Goal: Contribute content: Add original content to the website for others to see

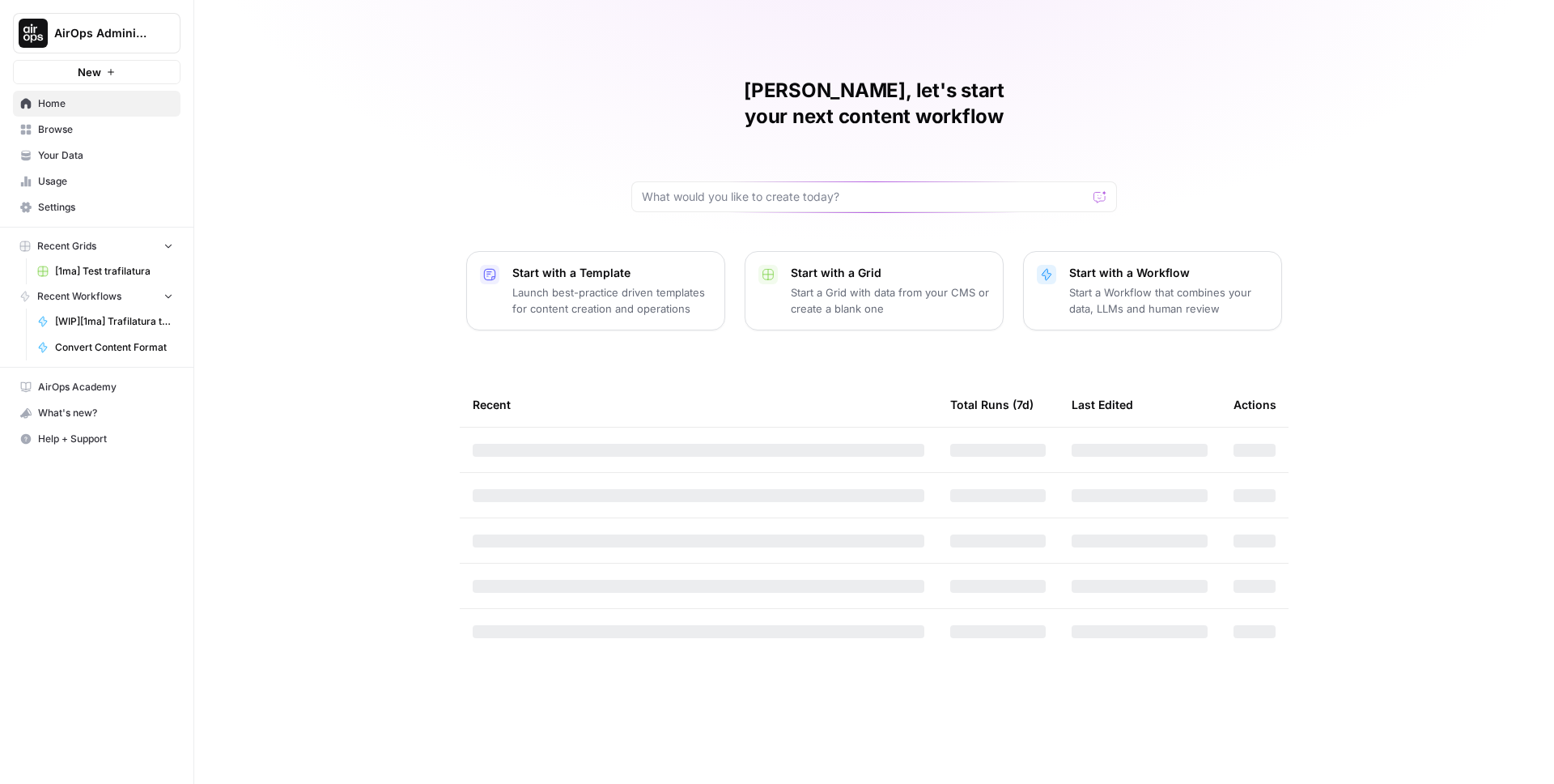
click at [141, 37] on span "AirOps Administrative" at bounding box center [103, 33] width 98 height 16
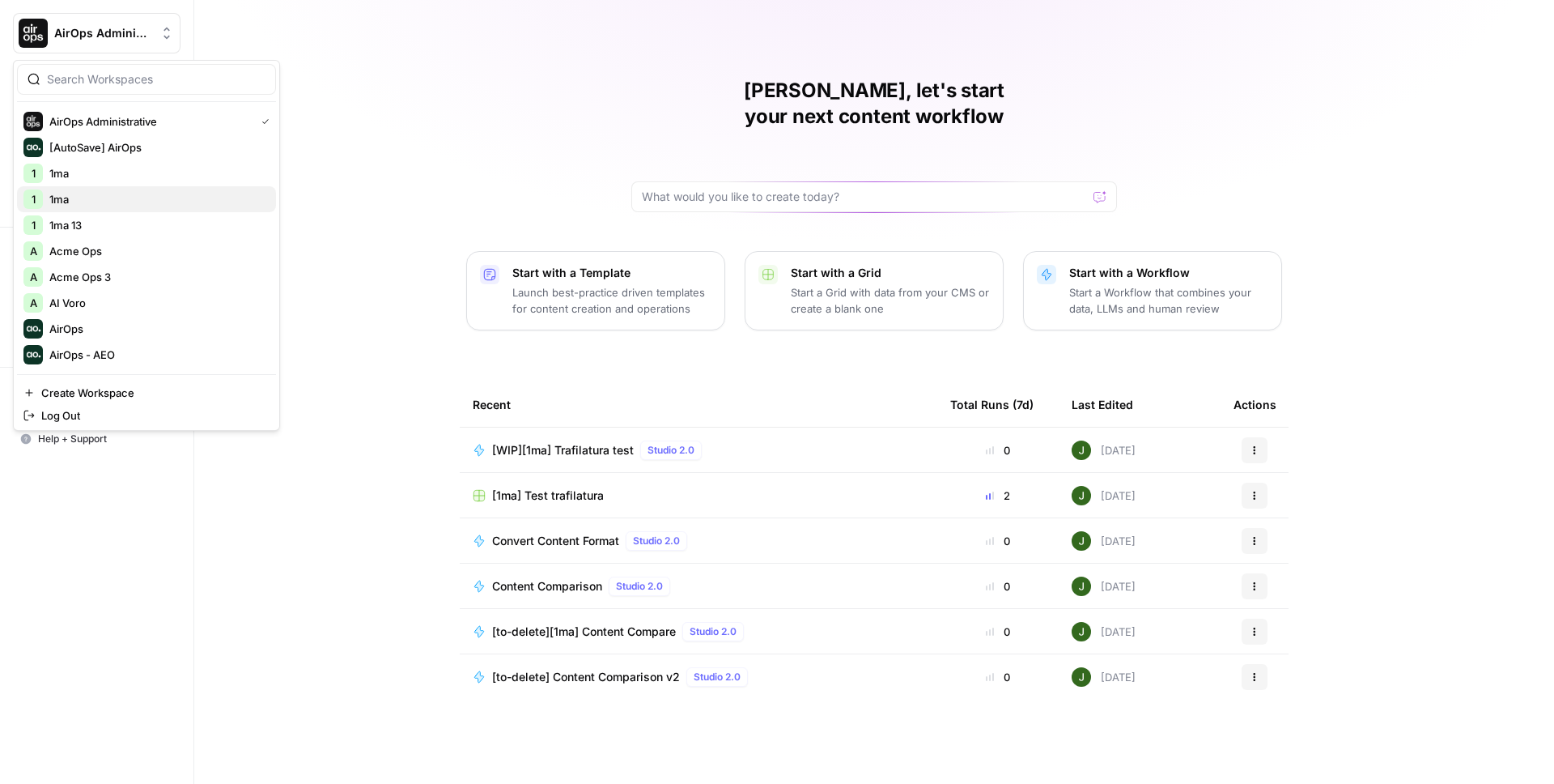
click at [74, 202] on span "1ma" at bounding box center [156, 199] width 214 height 16
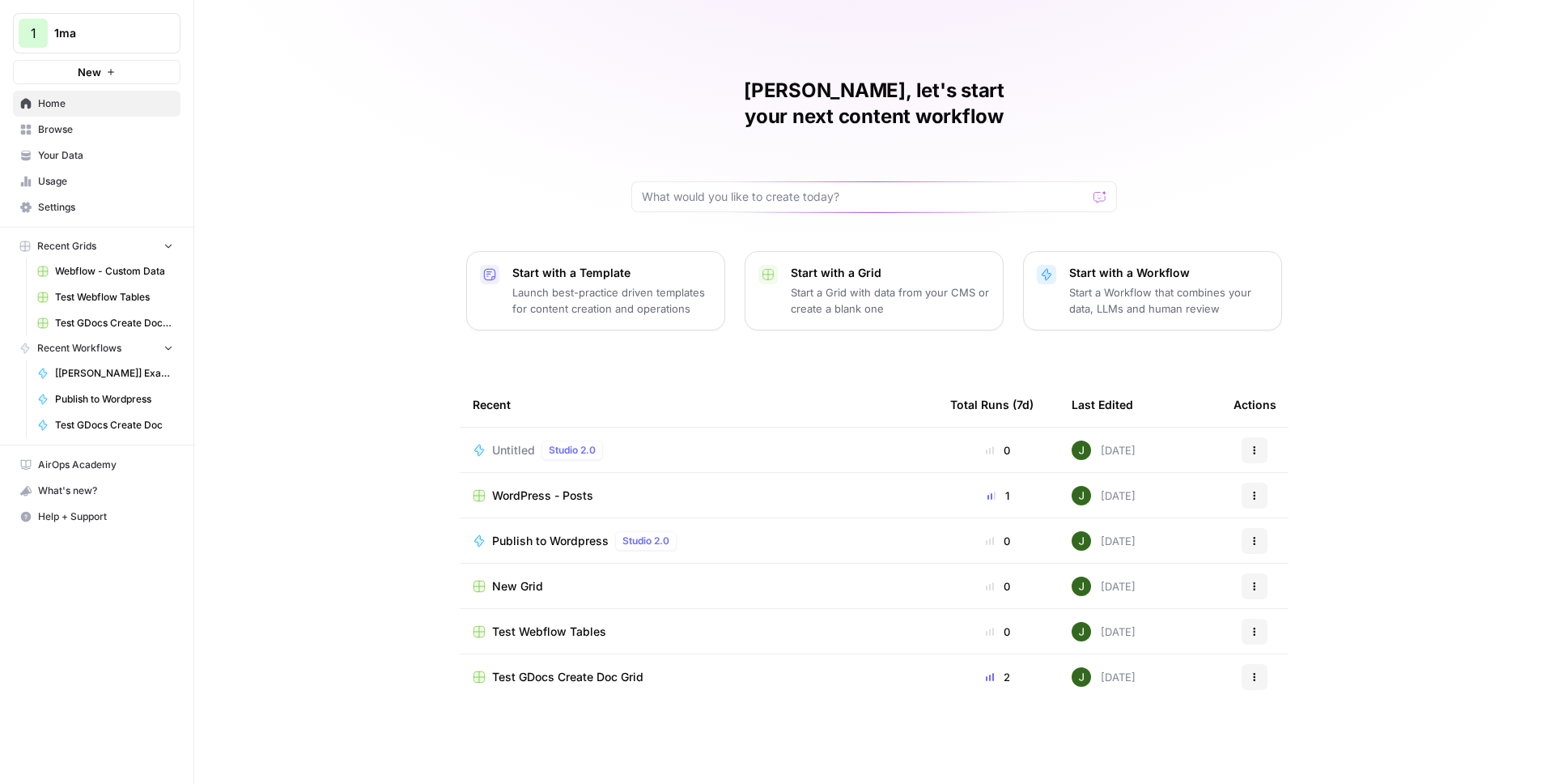
click at [86, 159] on span "Your Data" at bounding box center [105, 155] width 135 height 15
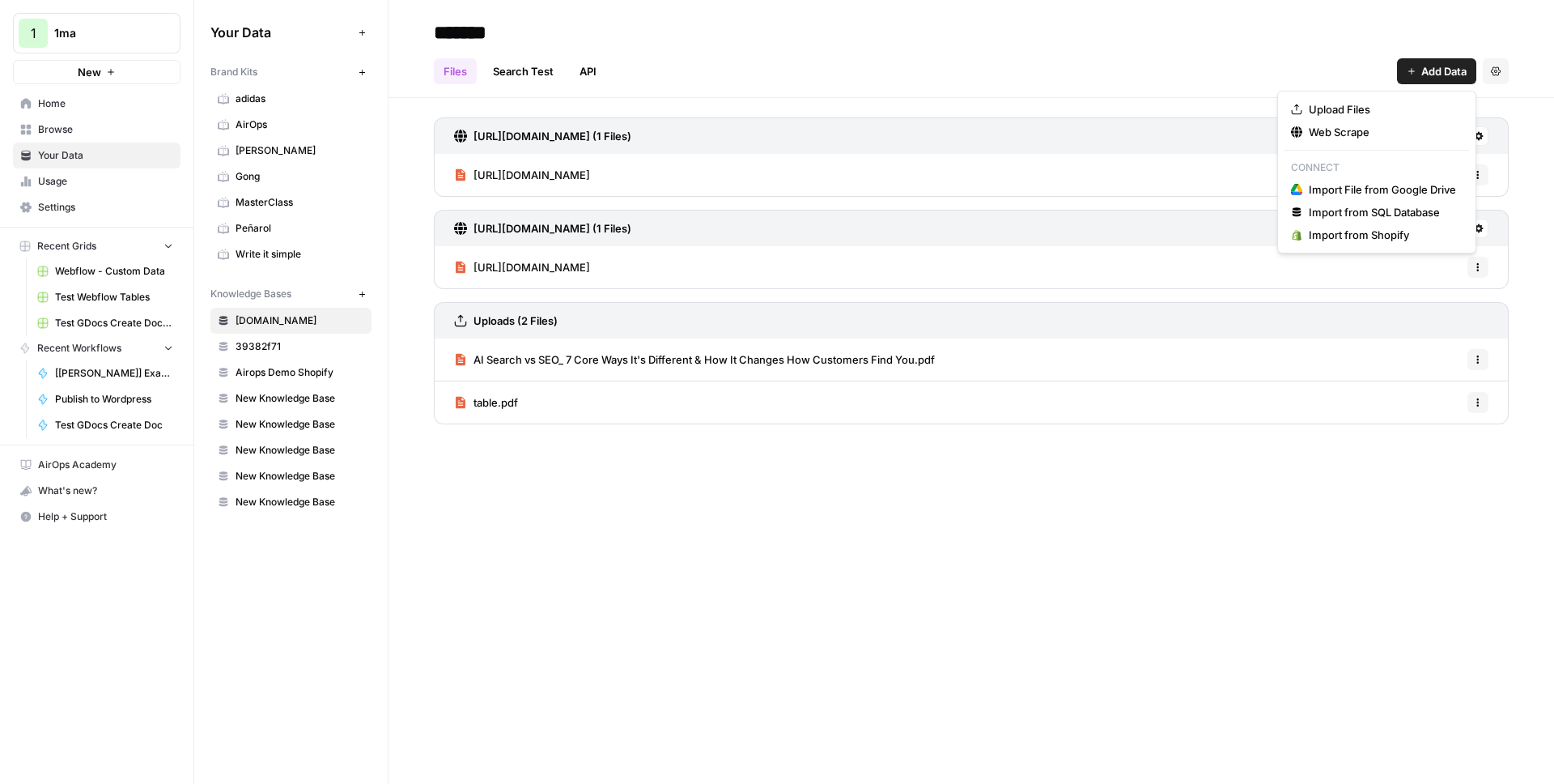
click at [1449, 74] on span "Add Data" at bounding box center [1444, 71] width 45 height 16
click at [1356, 103] on span "Upload Files" at bounding box center [1382, 109] width 147 height 16
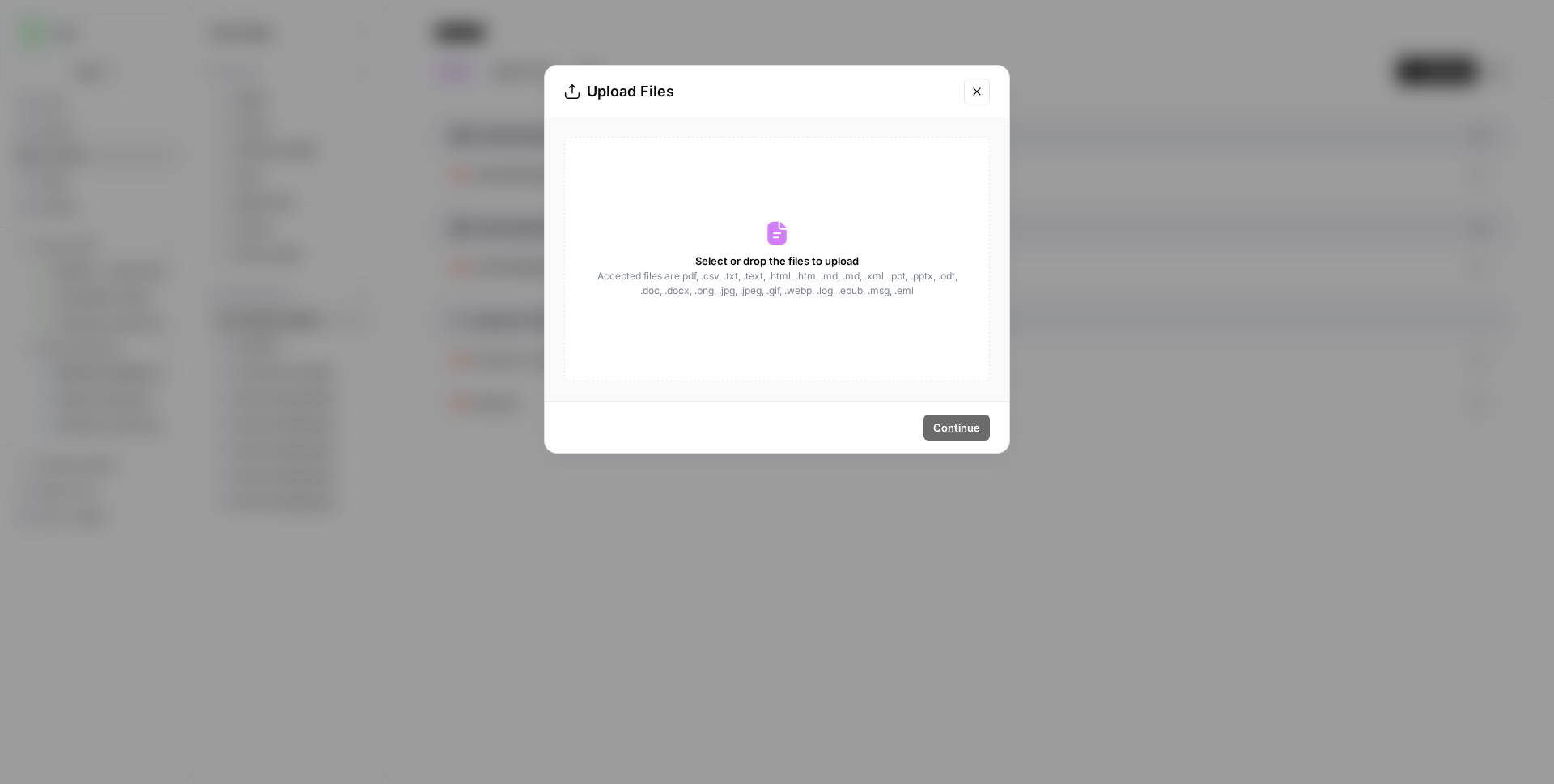
click at [799, 236] on div "Select or drop the files to upload Accepted files are .pdf, .csv, .txt, .text, …" at bounding box center [777, 259] width 426 height 244
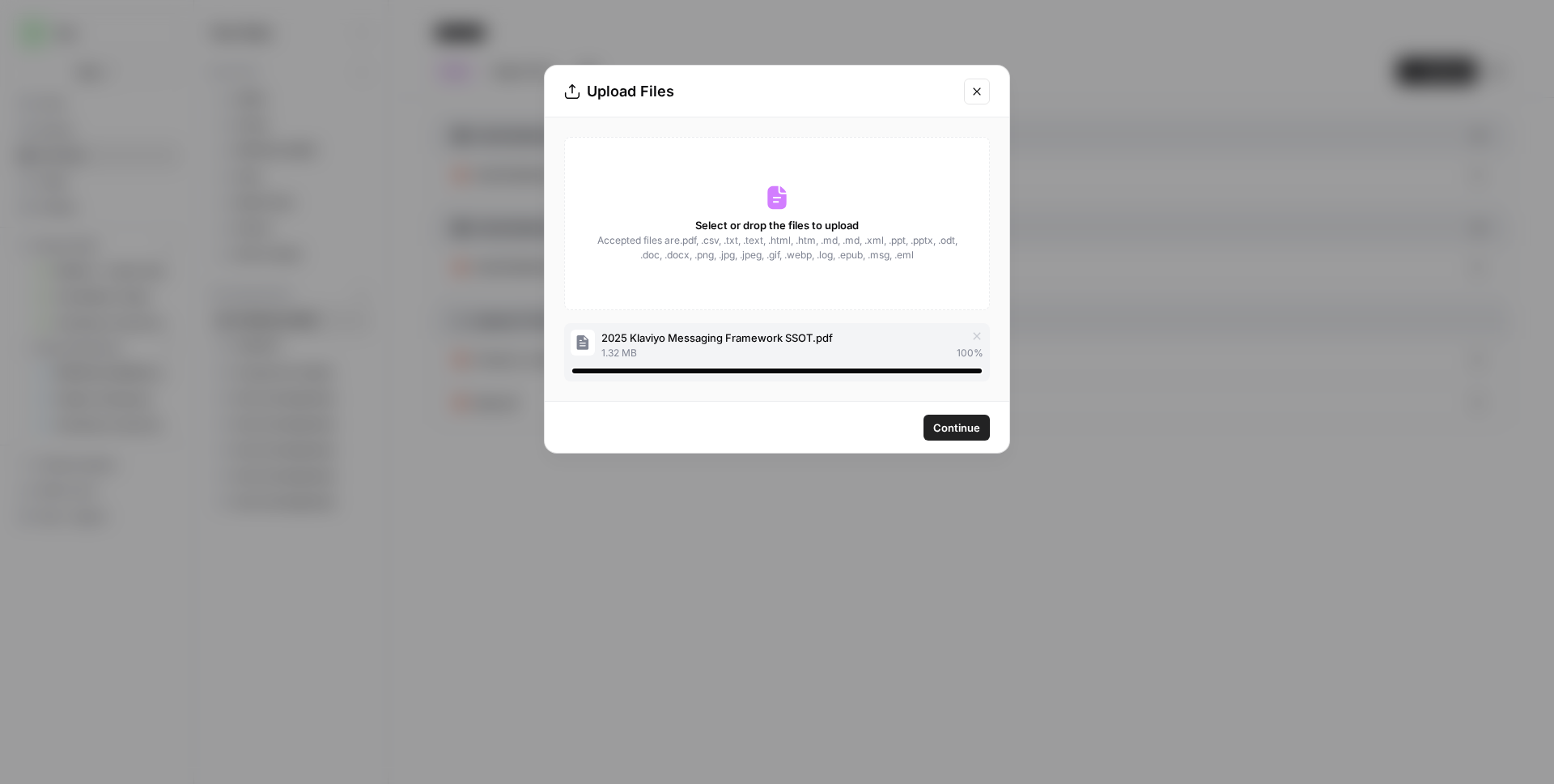
click at [967, 423] on span "Continue" at bounding box center [956, 427] width 47 height 16
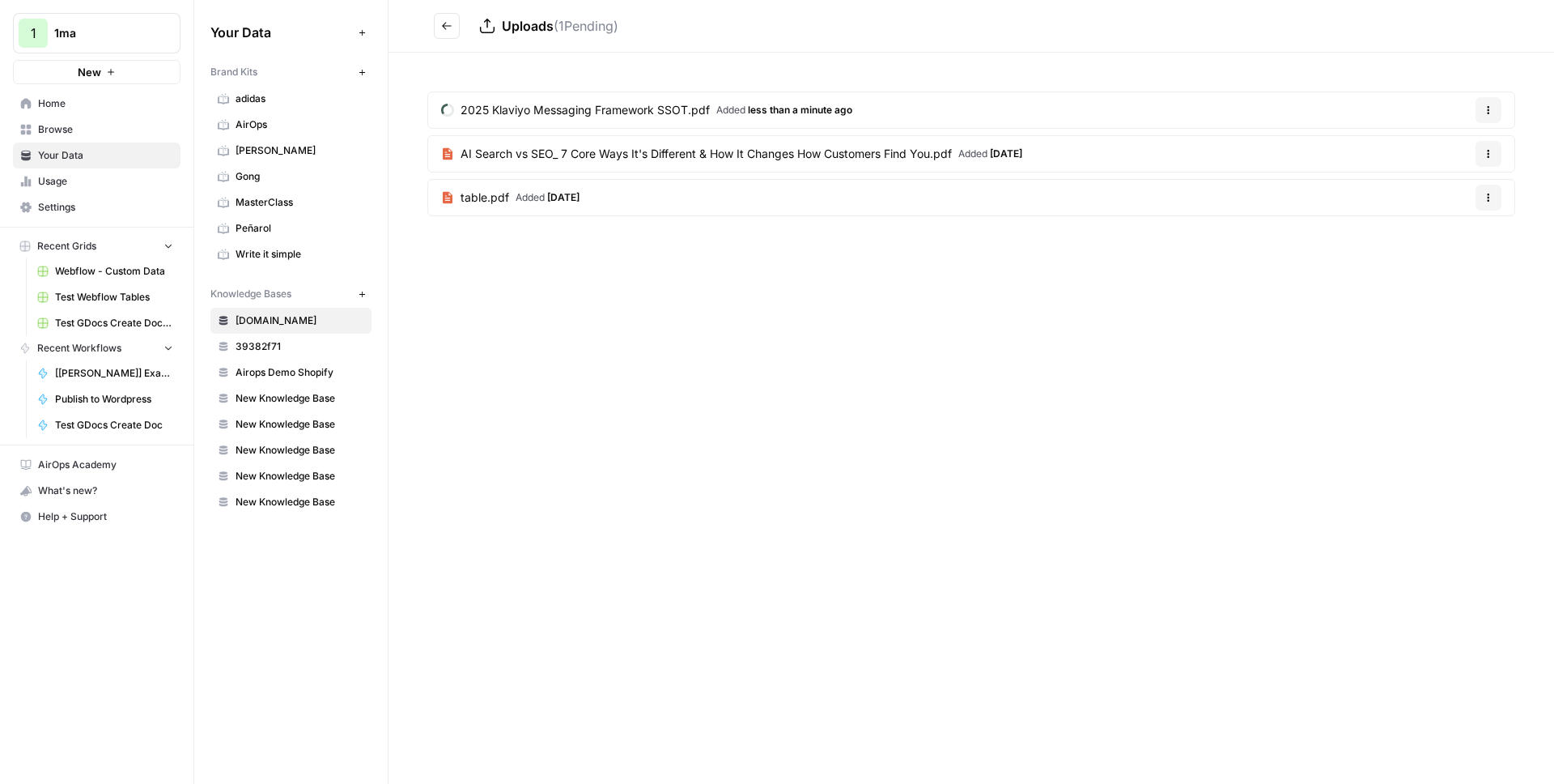
click at [636, 116] on span "2025 Klaviyo Messaging Framework SSOT.pdf" at bounding box center [585, 110] width 249 height 16
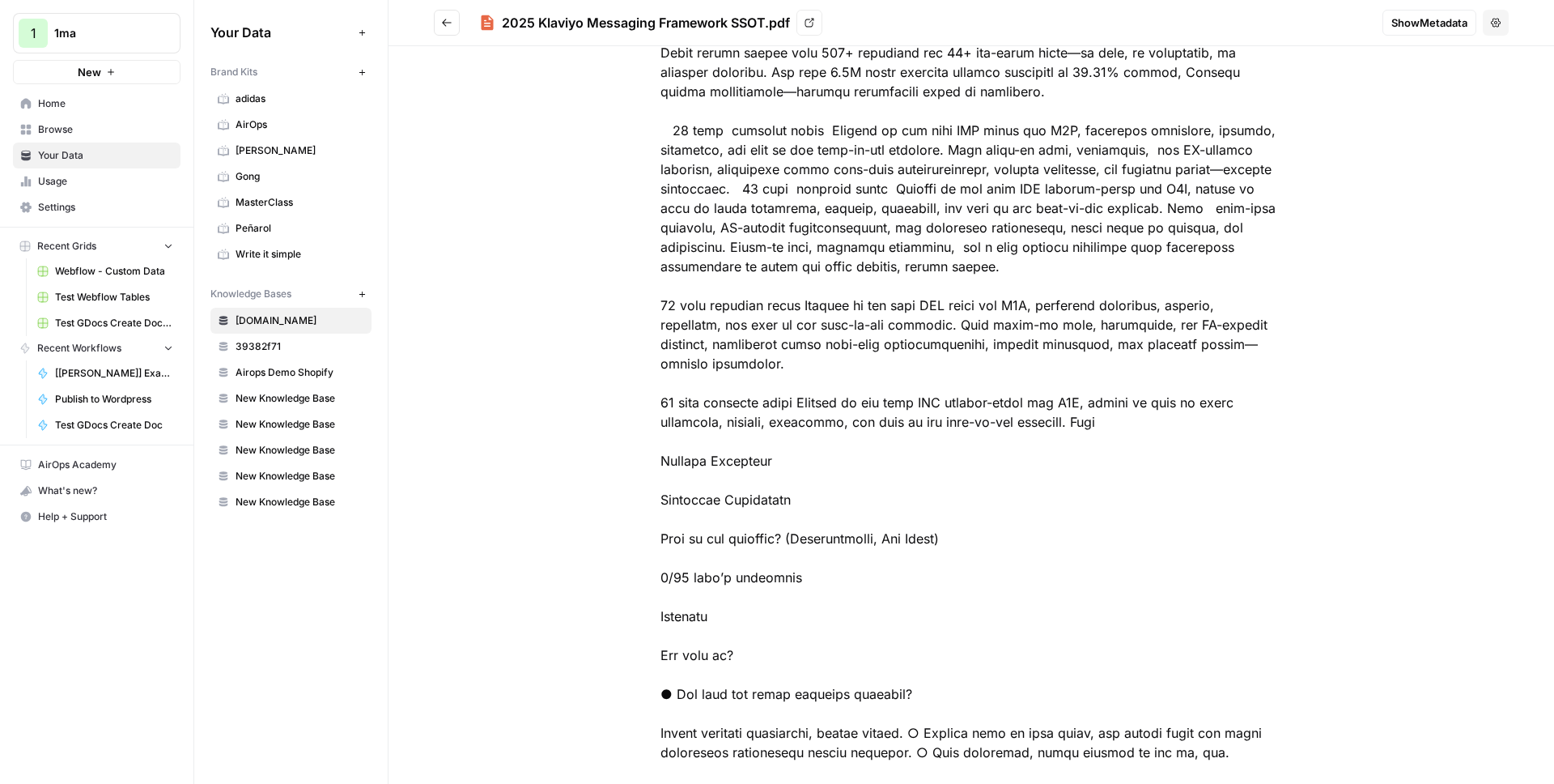
scroll to position [1185, 0]
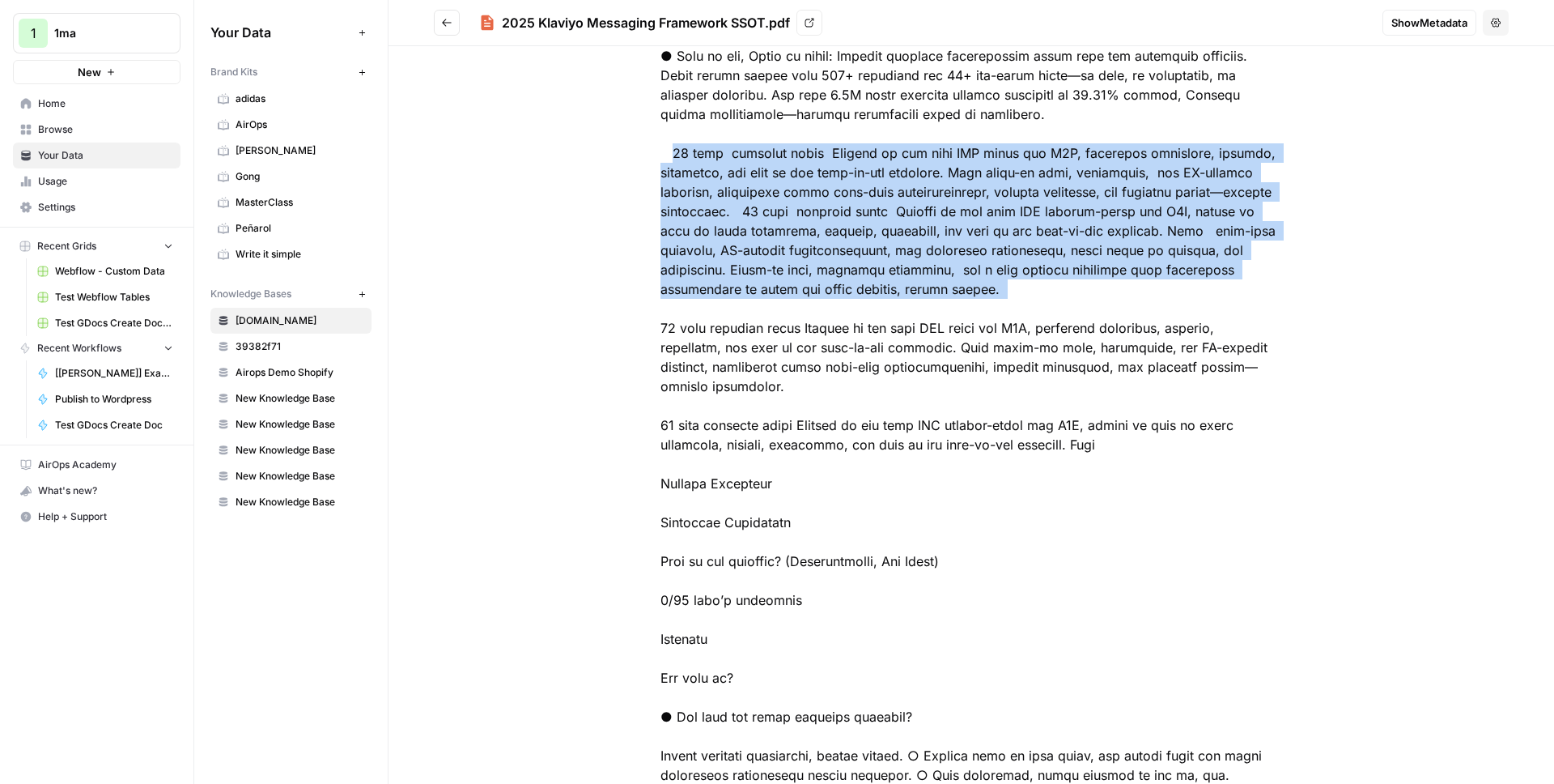
drag, startPoint x: 664, startPoint y: 129, endPoint x: 1024, endPoint y: 275, distance: 388.9
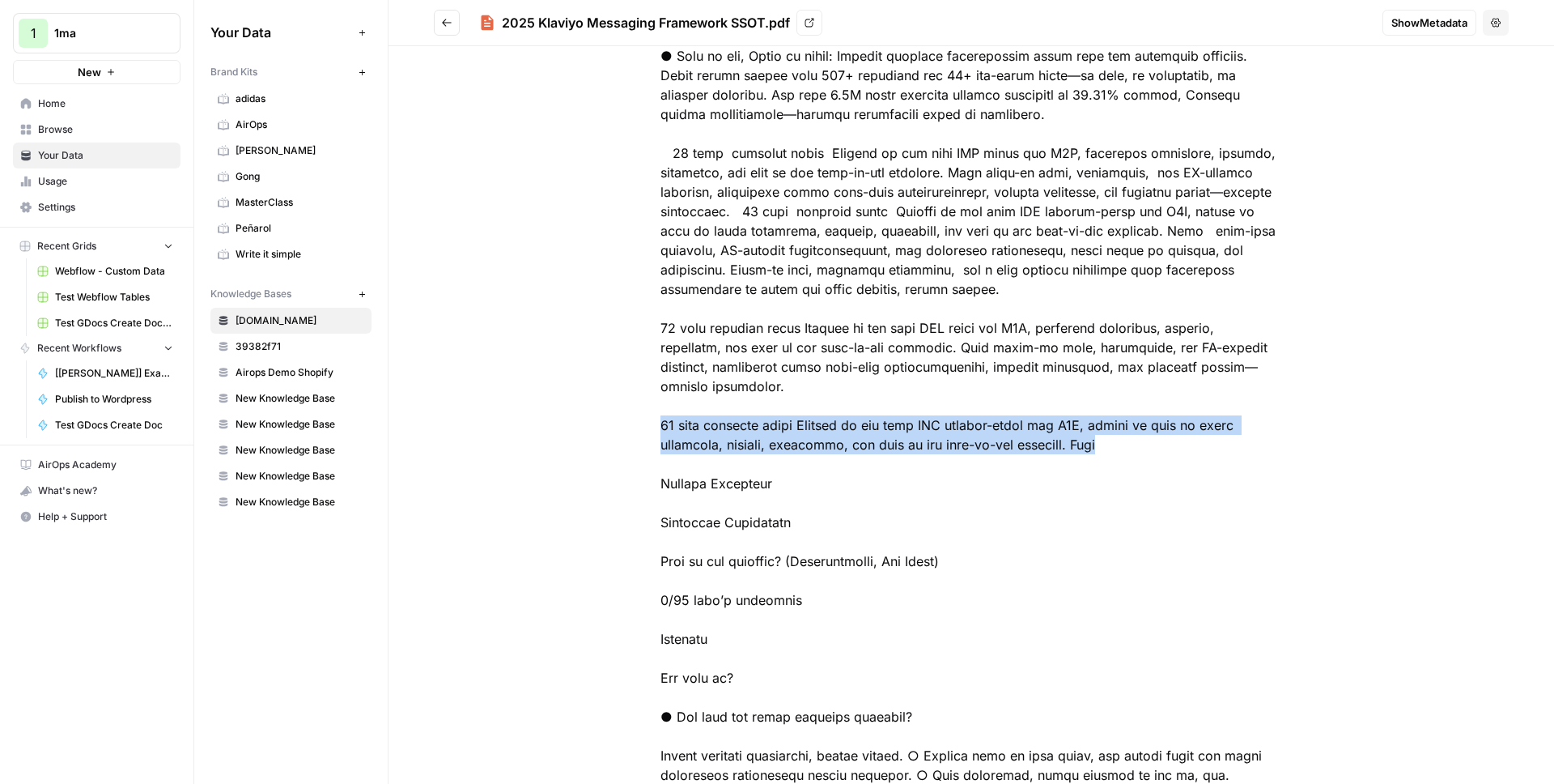
drag, startPoint x: 675, startPoint y: 406, endPoint x: 1120, endPoint y: 433, distance: 445.3
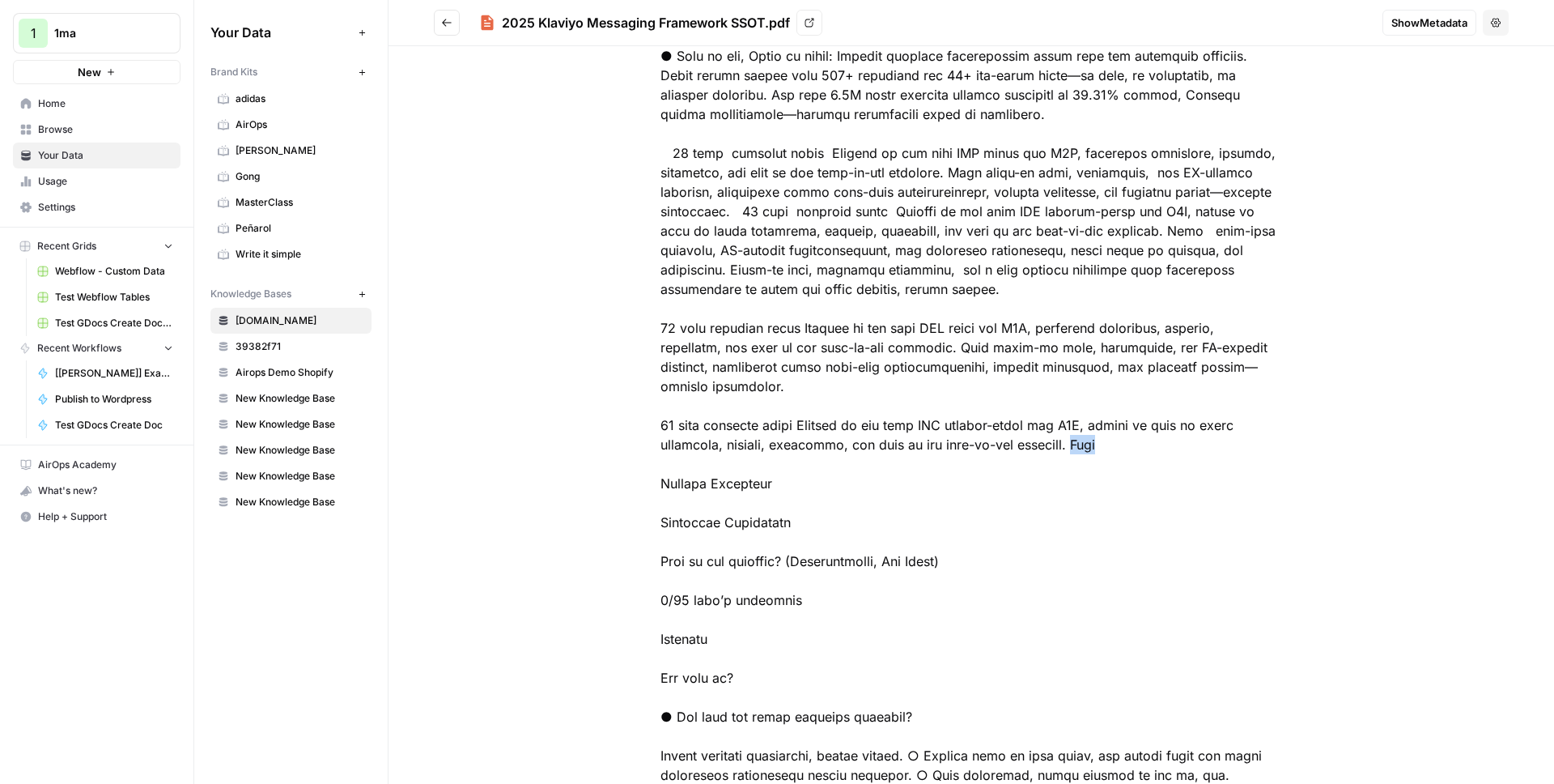
drag, startPoint x: 1115, startPoint y: 423, endPoint x: 1074, endPoint y: 425, distance: 40.5
drag, startPoint x: 783, startPoint y: 189, endPoint x: 982, endPoint y: 200, distance: 199.4
drag, startPoint x: 1167, startPoint y: 210, endPoint x: 1185, endPoint y: 210, distance: 17.8
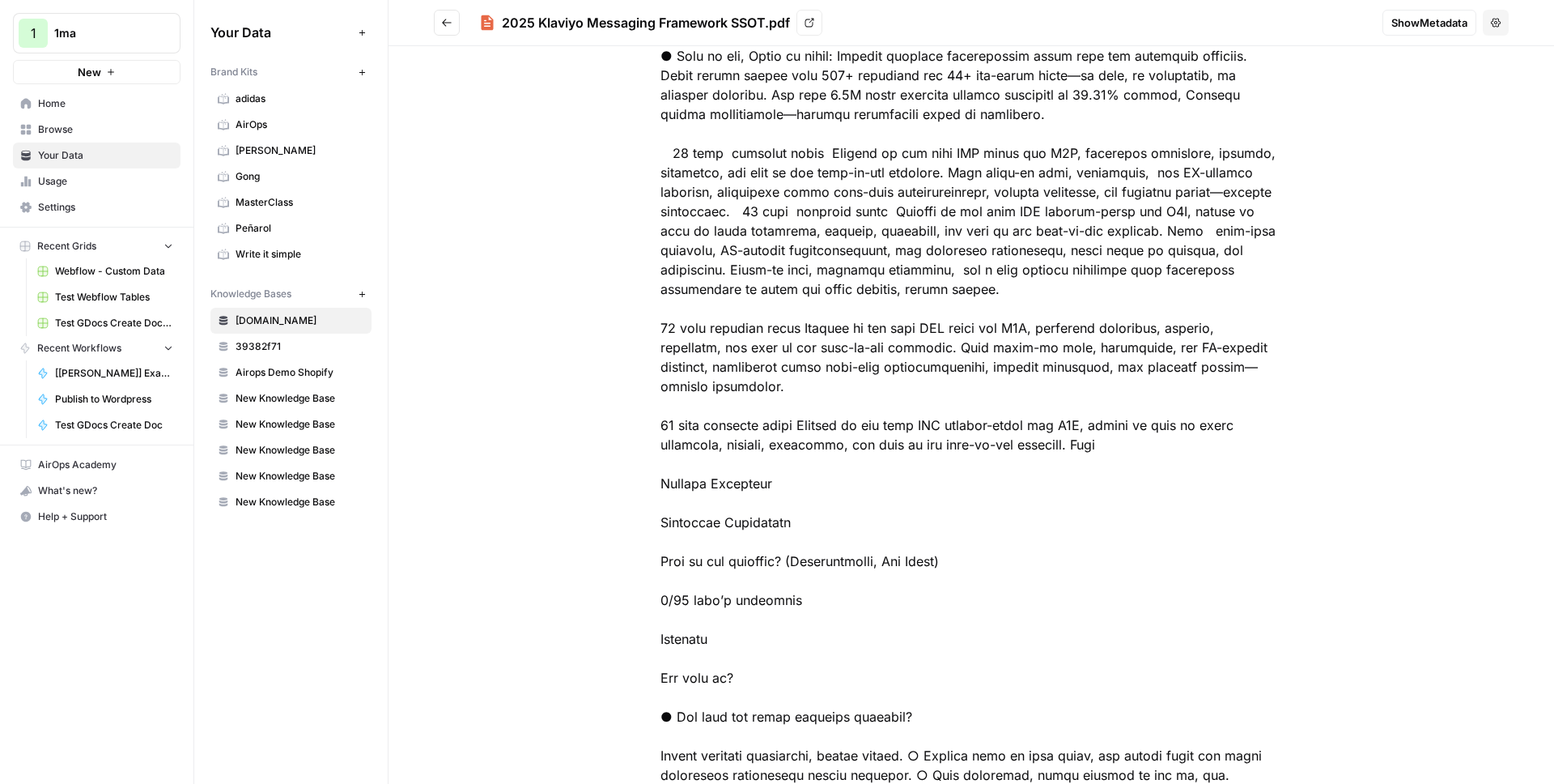
drag, startPoint x: 1193, startPoint y: 210, endPoint x: 1203, endPoint y: 210, distance: 10.6
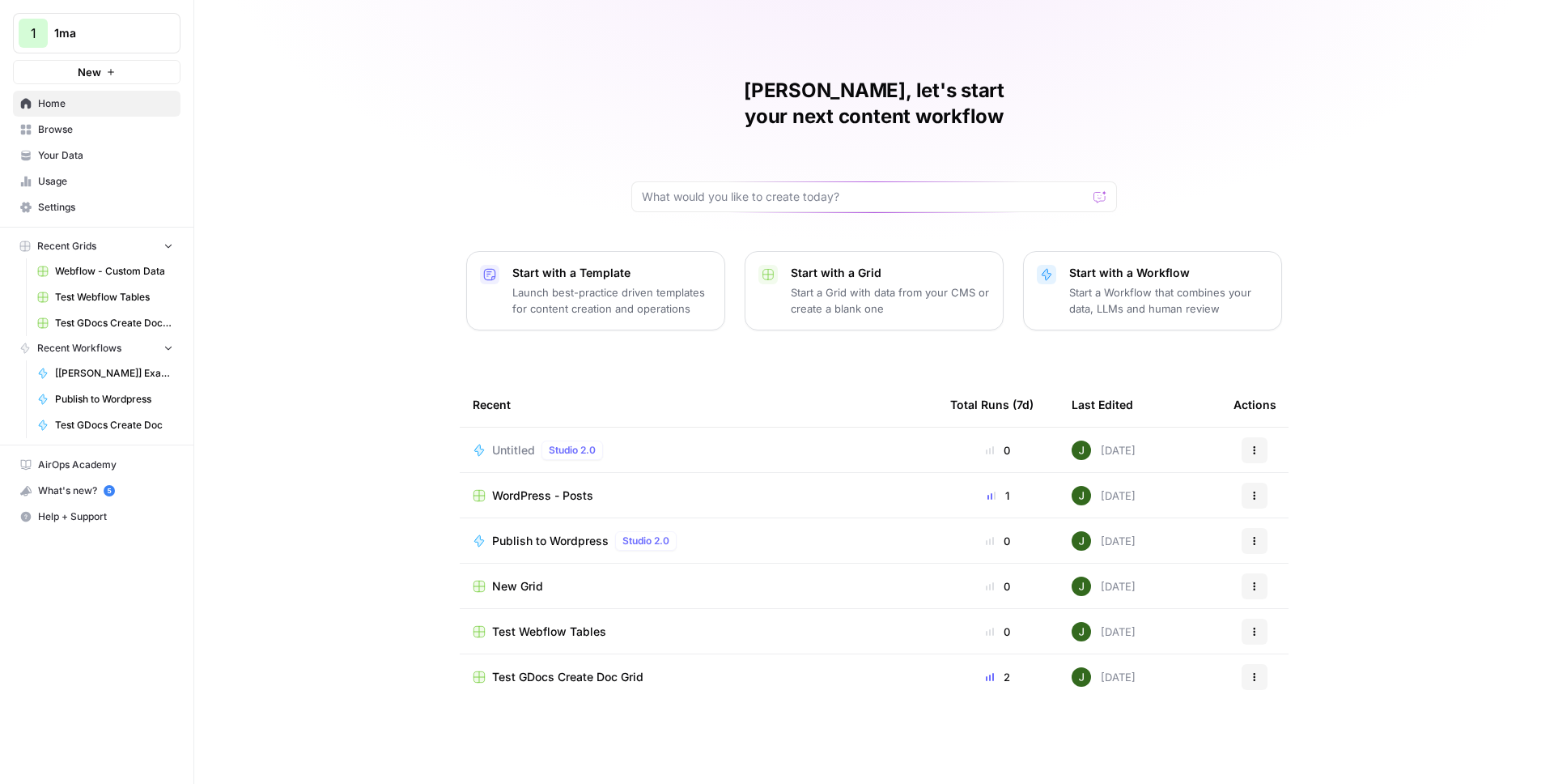
click at [78, 31] on span "1ma" at bounding box center [103, 33] width 98 height 16
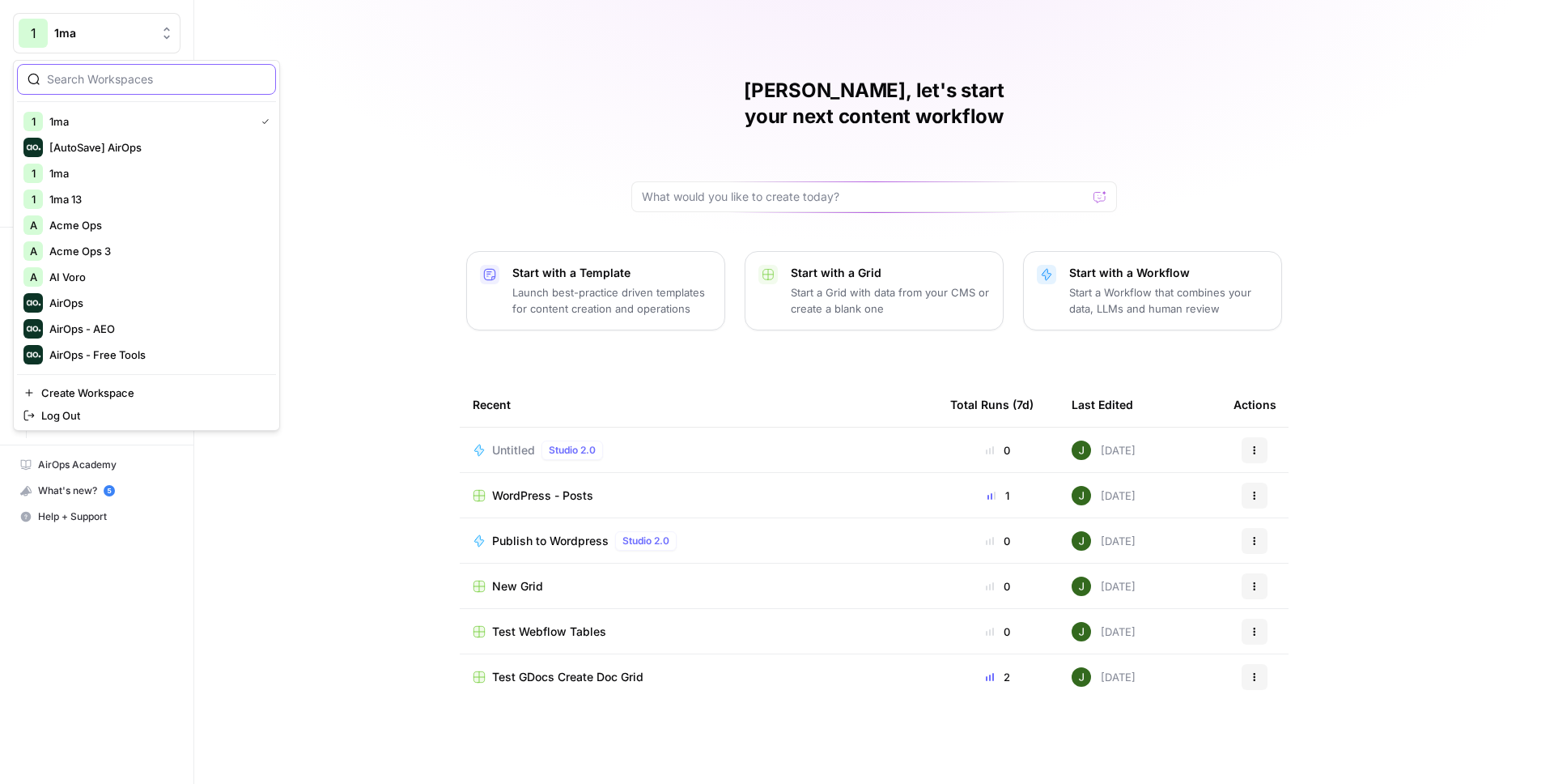
click at [117, 83] on input "search" at bounding box center [156, 79] width 219 height 16
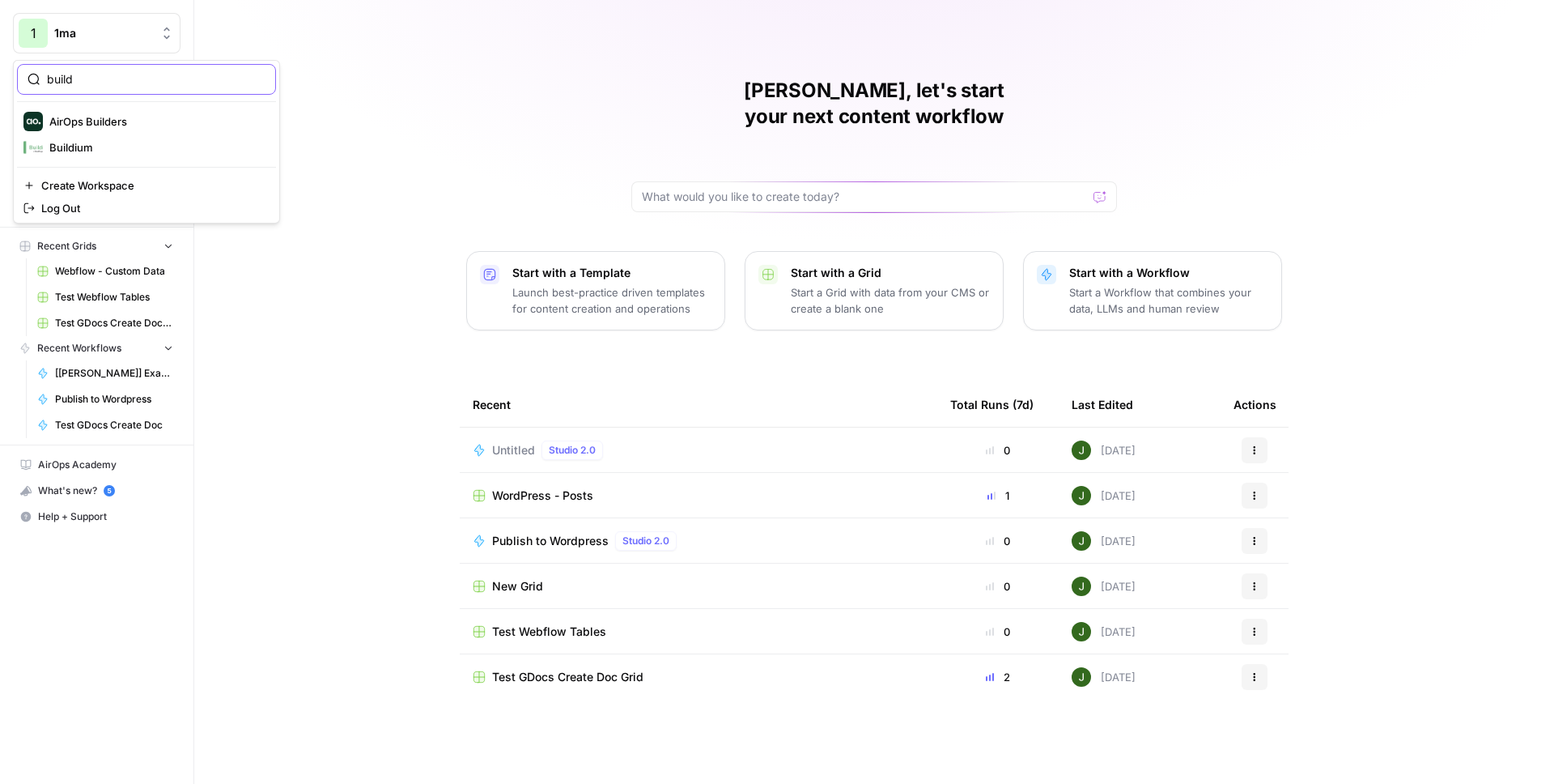
type input "build"
click at [112, 121] on span "AirOps Builders" at bounding box center [156, 121] width 214 height 16
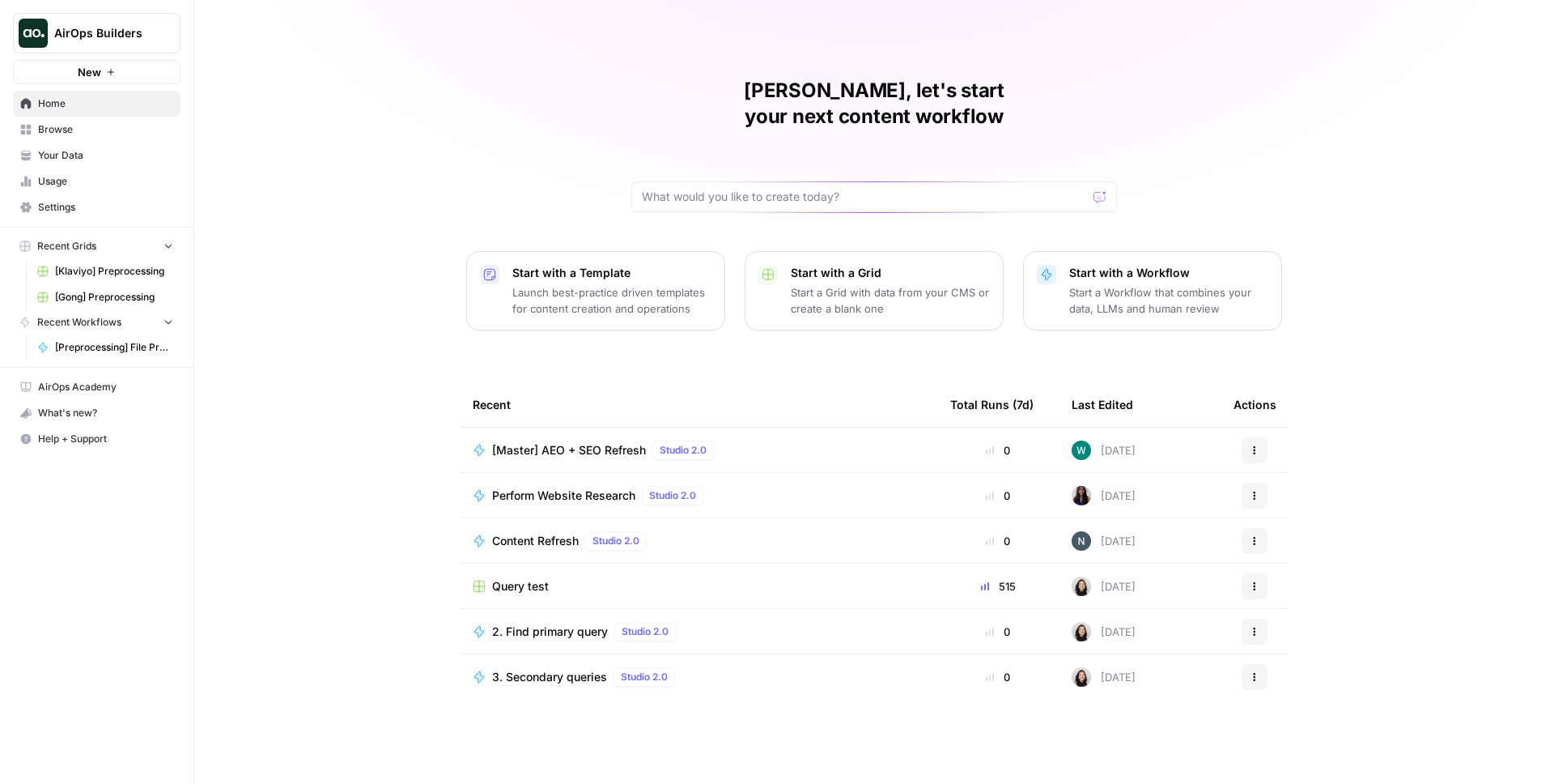
click at [114, 130] on span "Browse" at bounding box center [105, 129] width 135 height 15
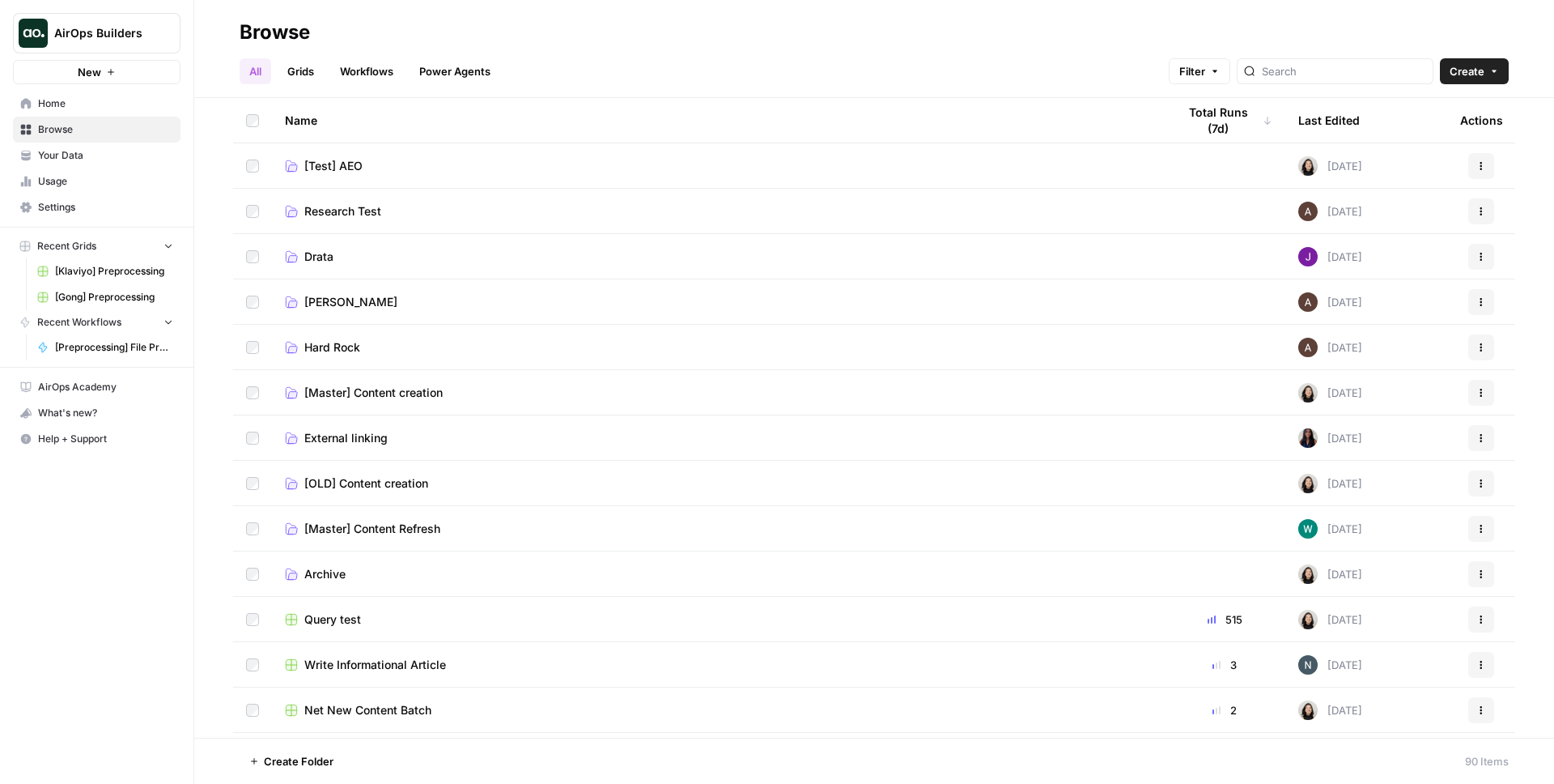
drag, startPoint x: 308, startPoint y: 73, endPoint x: 367, endPoint y: 71, distance: 58.3
click at [308, 72] on link "Grids" at bounding box center [301, 71] width 46 height 26
